Goal: Information Seeking & Learning: Learn about a topic

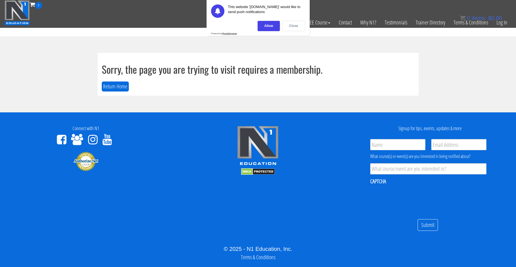
click at [287, 27] on div "Close" at bounding box center [293, 26] width 23 height 10
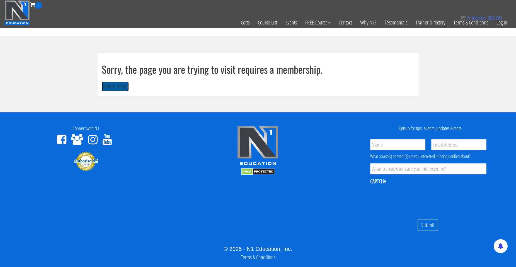
click at [125, 84] on button "Return Home" at bounding box center [115, 87] width 27 height 10
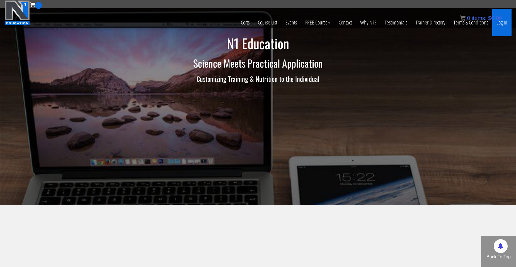
click at [500, 25] on link "Log In" at bounding box center [501, 22] width 19 height 27
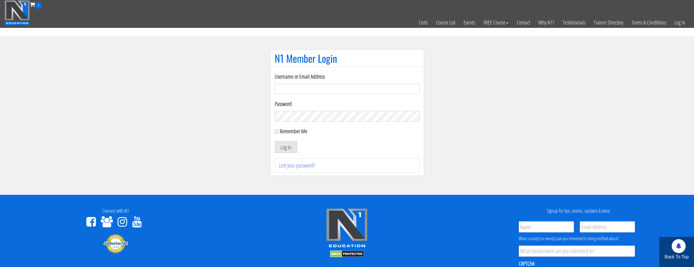
click at [297, 95] on form "Username or Email Address Password Remember Me Log In" at bounding box center [347, 112] width 145 height 80
drag, startPoint x: 298, startPoint y: 88, endPoint x: 298, endPoint y: 99, distance: 10.6
click at [298, 90] on input "Username or Email Address" at bounding box center [347, 89] width 145 height 11
type input "natejb344@hotmail.com"
drag, startPoint x: 278, startPoint y: 133, endPoint x: 281, endPoint y: 142, distance: 9.8
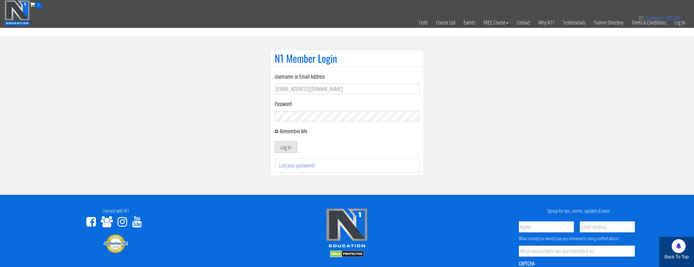
click at [278, 135] on form "Username or Email Address natejb344@hotmail.com Password Remember Me Log In" at bounding box center [347, 112] width 145 height 80
click at [282, 145] on button "Log In" at bounding box center [286, 147] width 23 height 12
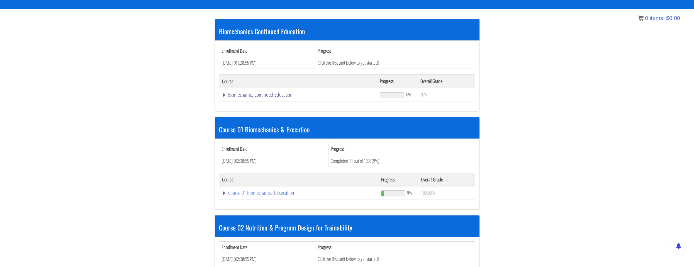
scroll to position [119, 0]
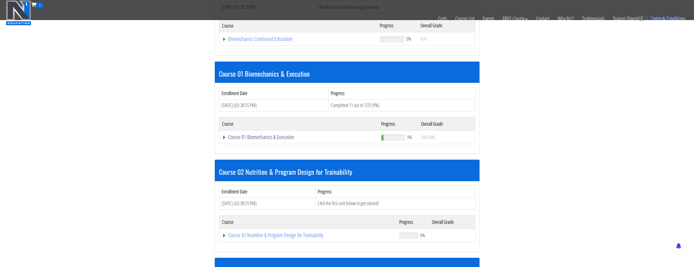
click at [272, 42] on link "Course 01 Biomechanics & Execution" at bounding box center [298, 39] width 152 height 6
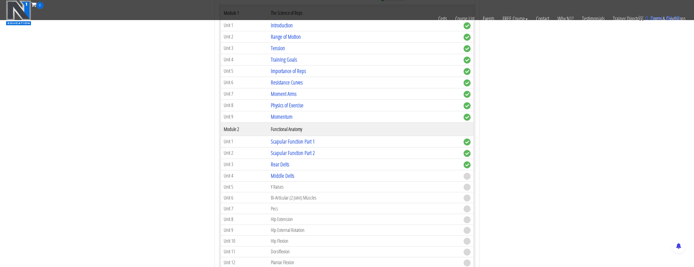
scroll to position [314, 0]
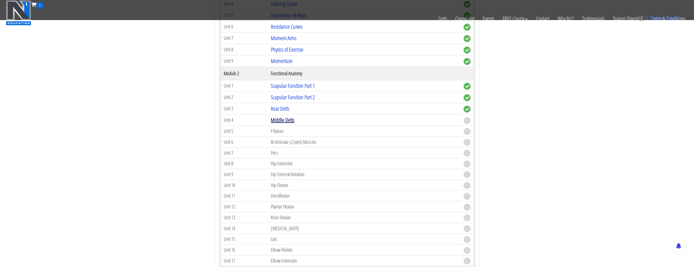
click at [287, 120] on link "Middle Delts" at bounding box center [282, 120] width 23 height 8
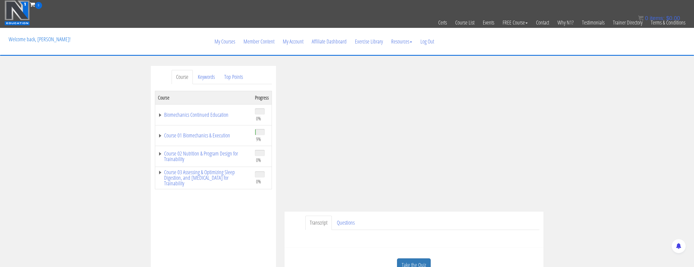
scroll to position [28, 0]
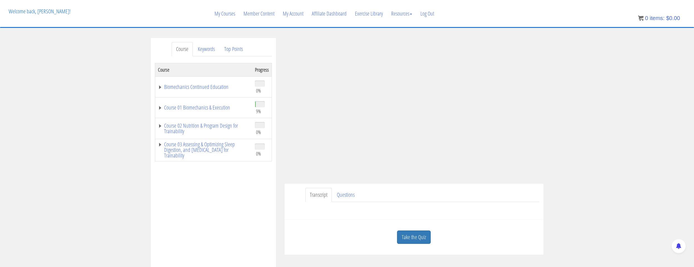
click at [507, 196] on ul "Transcript Questions" at bounding box center [422, 195] width 234 height 14
click at [345, 193] on link "Questions" at bounding box center [345, 195] width 27 height 14
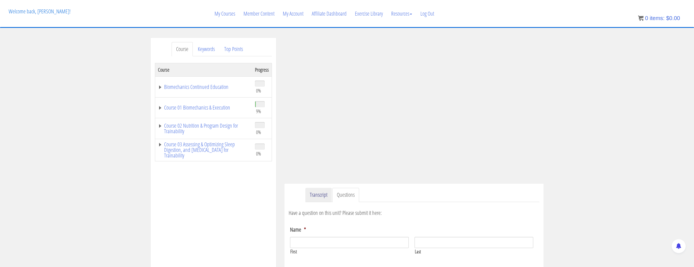
click at [323, 192] on link "Transcript" at bounding box center [318, 195] width 26 height 14
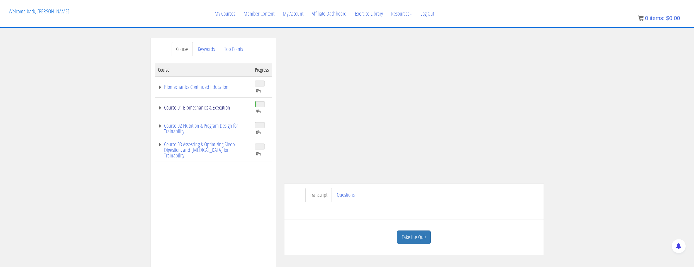
click at [205, 109] on link "Course 01 Biomechanics & Execution" at bounding box center [203, 108] width 91 height 6
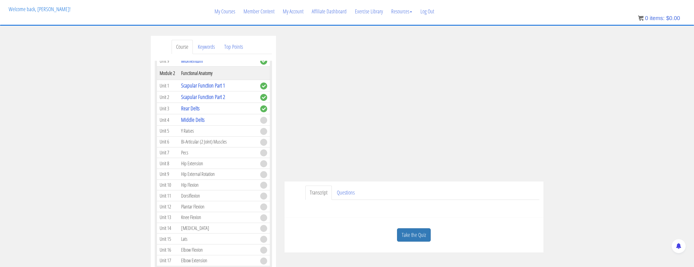
scroll to position [114, 0]
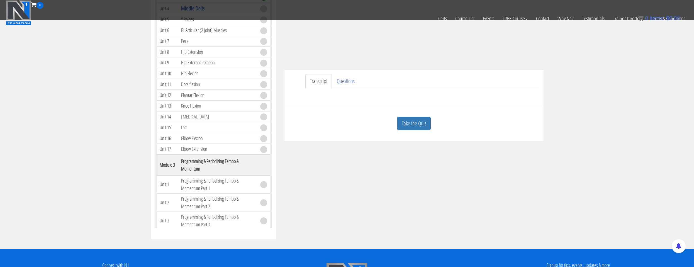
click at [402, 132] on div "Take the Quiz" at bounding box center [414, 123] width 251 height 27
click at [402, 126] on link "Take the Quiz" at bounding box center [414, 124] width 34 height 14
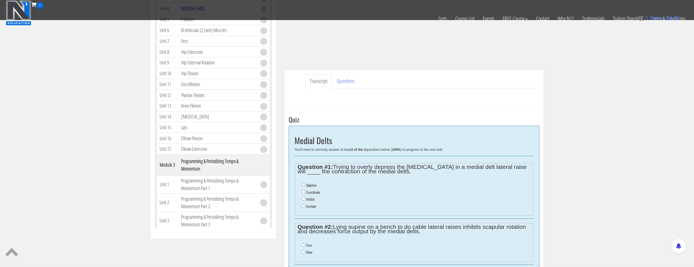
scroll to position [142, 0]
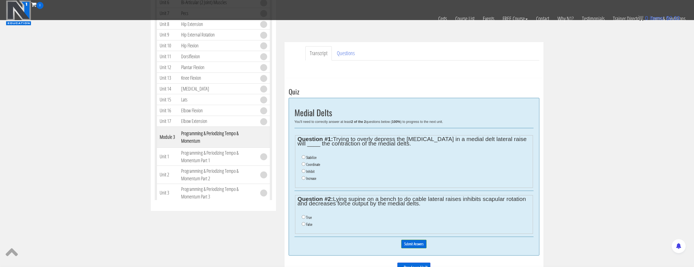
click at [312, 172] on label "Inhibit" at bounding box center [310, 171] width 8 height 4
click at [305, 172] on input "Inhibit" at bounding box center [304, 171] width 4 height 4
radio input "true"
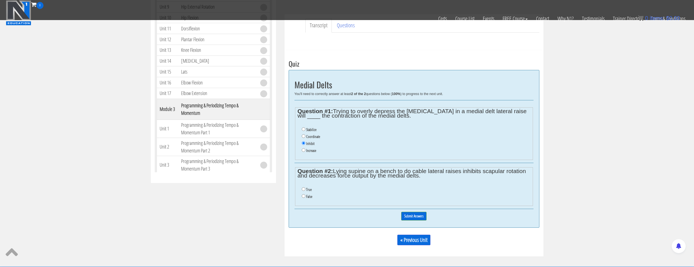
click at [310, 189] on label "True" at bounding box center [309, 189] width 6 height 4
click at [305, 189] on input "True" at bounding box center [304, 189] width 4 height 4
radio input "true"
click at [403, 219] on input "Submit Answers" at bounding box center [413, 216] width 25 height 9
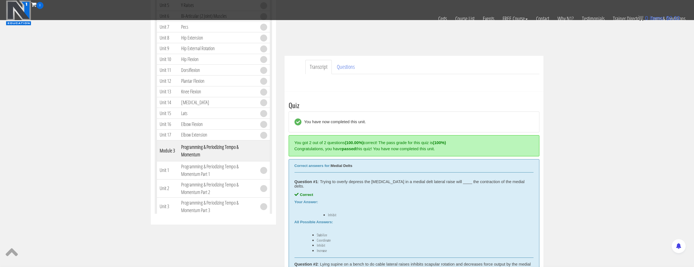
scroll to position [17, 0]
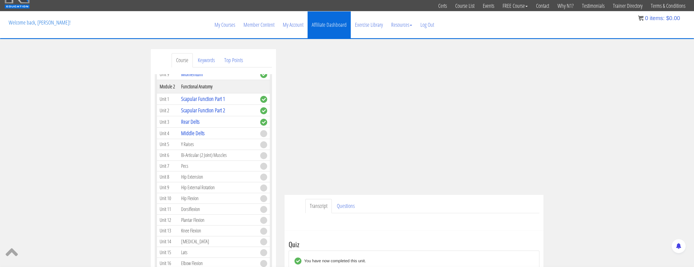
click at [318, 26] on link "Affiliate Dashboard" at bounding box center [329, 24] width 43 height 27
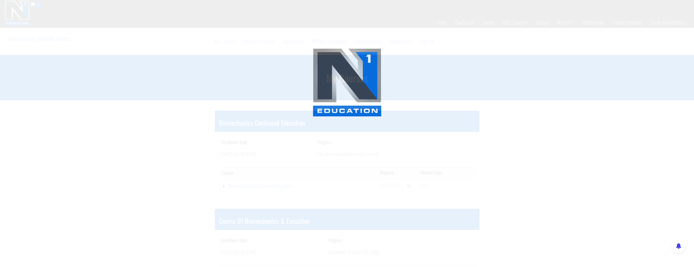
scroll to position [314, 0]
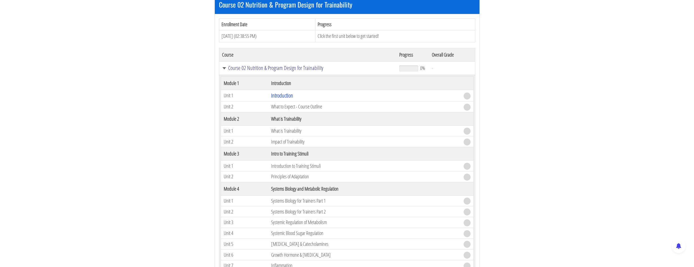
click at [287, 69] on link "Course 02 Nutrition & Program Design for Trainability" at bounding box center [308, 68] width 172 height 6
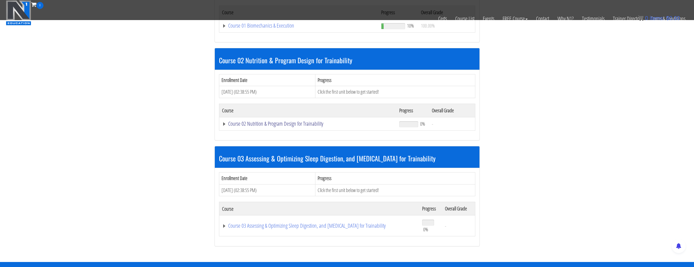
scroll to position [175, 0]
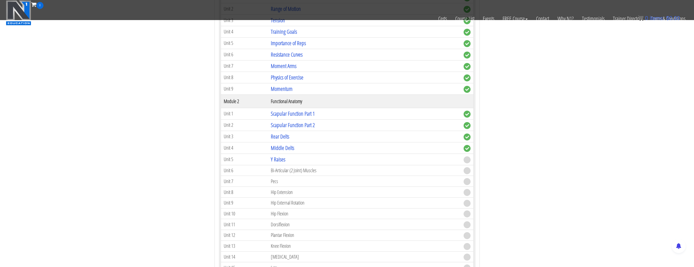
scroll to position [342, 0]
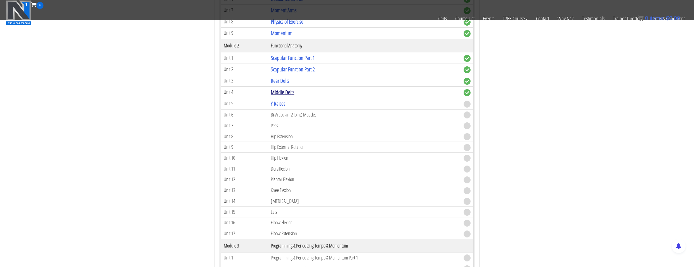
click at [283, 94] on link "Middle Delts" at bounding box center [282, 92] width 23 height 8
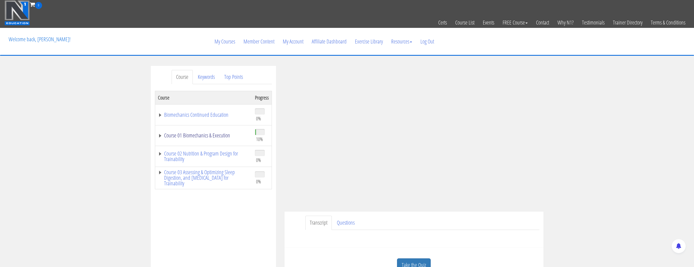
click at [184, 137] on link "Course 01 Biomechanics & Execution" at bounding box center [203, 136] width 91 height 6
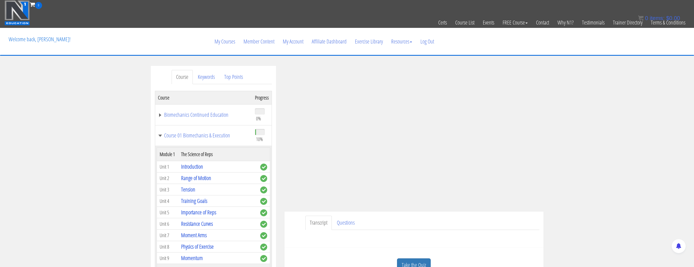
drag, startPoint x: 514, startPoint y: 219, endPoint x: 495, endPoint y: 211, distance: 19.9
click at [513, 218] on ul "Transcript Questions" at bounding box center [422, 223] width 234 height 14
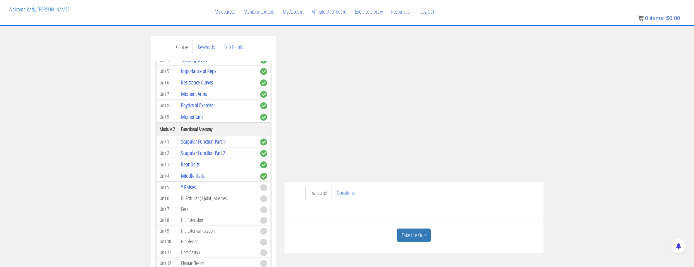
scroll to position [167, 0]
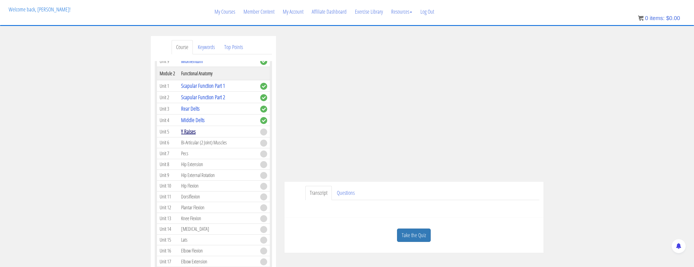
click at [189, 132] on link "Y Raises" at bounding box center [188, 132] width 14 height 8
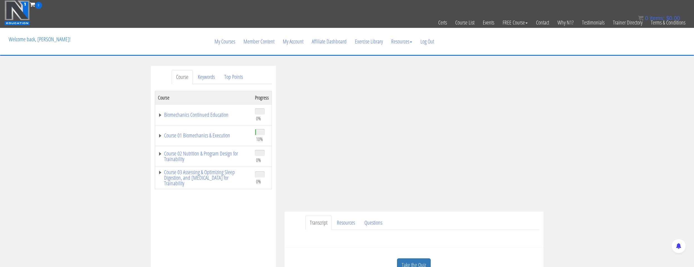
scroll to position [28, 0]
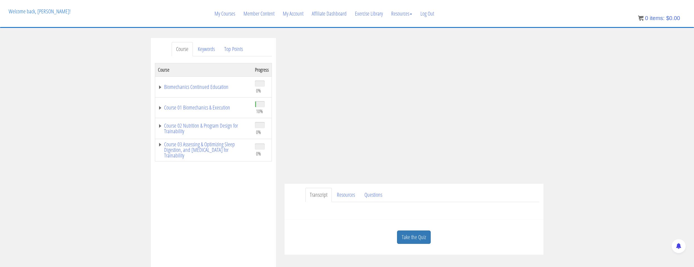
click at [513, 206] on div "View Exercise in the N1 Training Library: Prone Incline Cable Y Raise Facing In…" at bounding box center [414, 208] width 251 height 13
click at [214, 105] on link "Course 01 Biomechanics & Execution" at bounding box center [203, 108] width 91 height 6
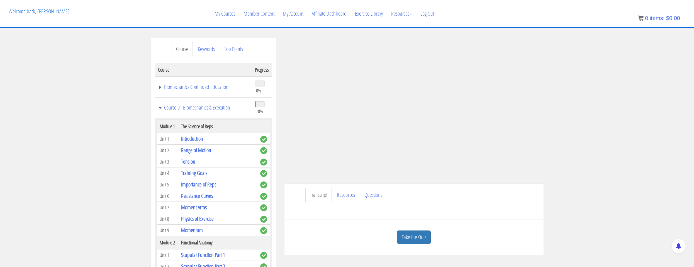
drag, startPoint x: 479, startPoint y: 199, endPoint x: 499, endPoint y: 183, distance: 26.0
click at [480, 199] on ul "Transcript Resources Questions" at bounding box center [422, 195] width 234 height 14
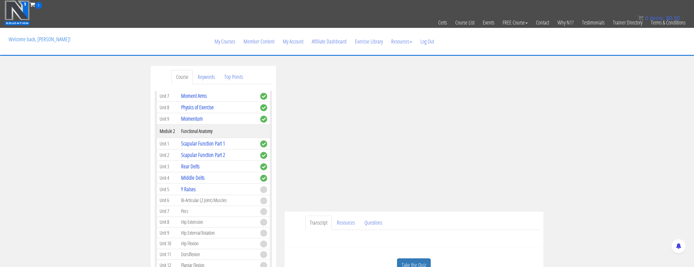
scroll to position [167, 0]
